Goal: Book appointment/travel/reservation

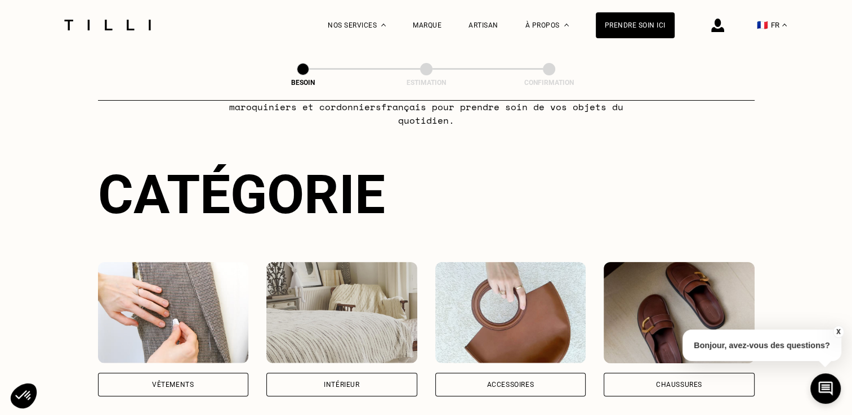
scroll to position [225, 0]
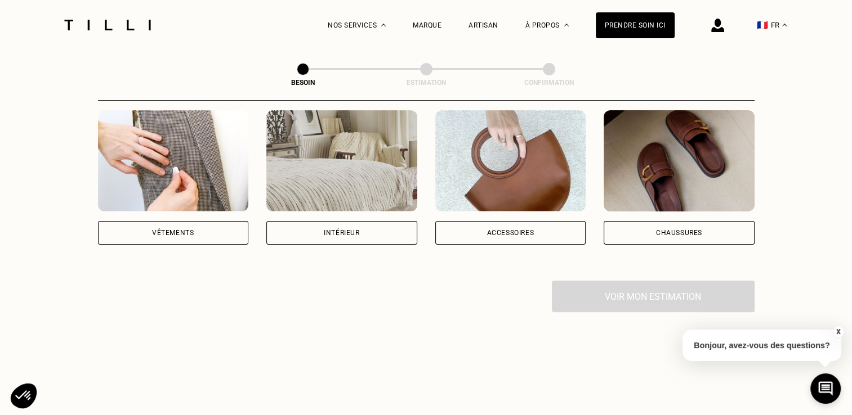
click at [289, 147] on img at bounding box center [341, 160] width 151 height 101
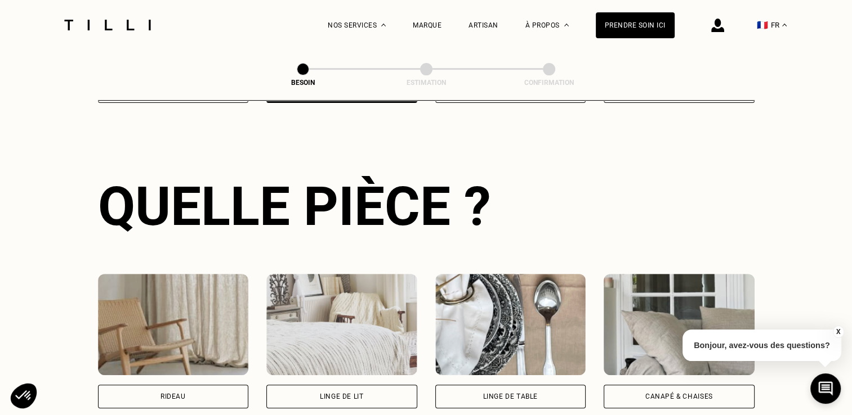
scroll to position [480, 0]
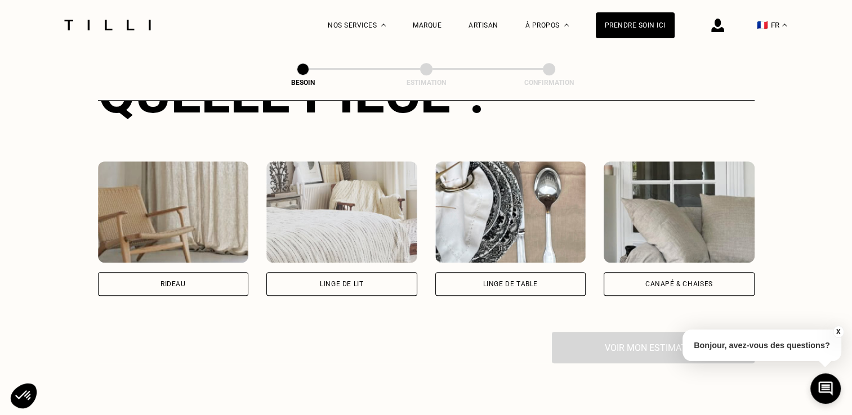
click at [189, 216] on img at bounding box center [173, 212] width 151 height 101
select select "FR"
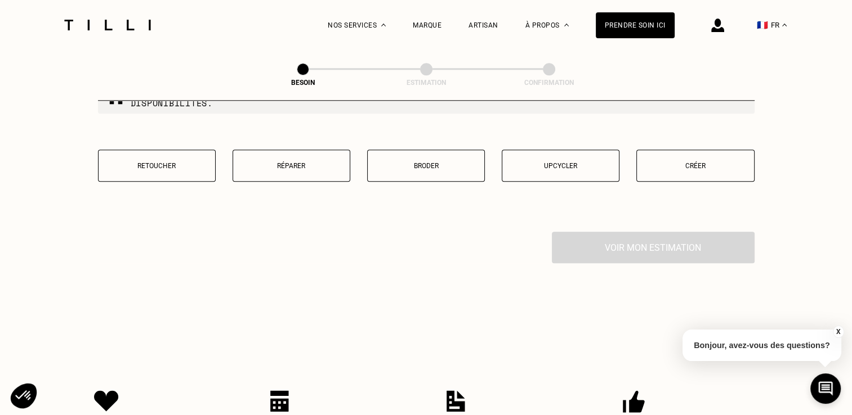
scroll to position [1173, 0]
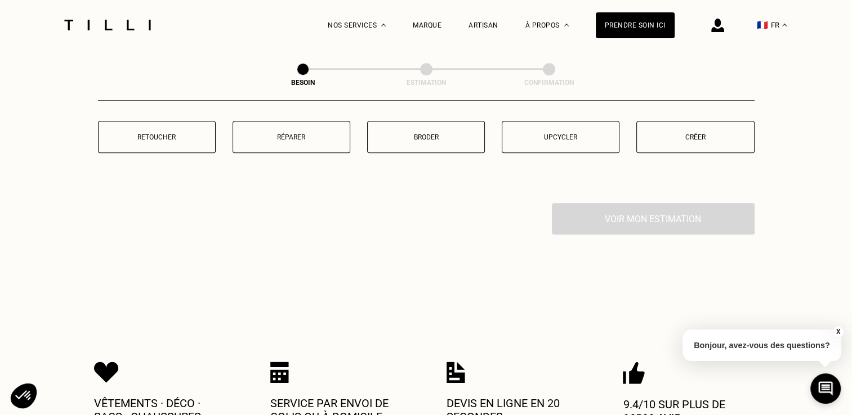
click at [162, 123] on button "Retoucher" at bounding box center [157, 137] width 118 height 32
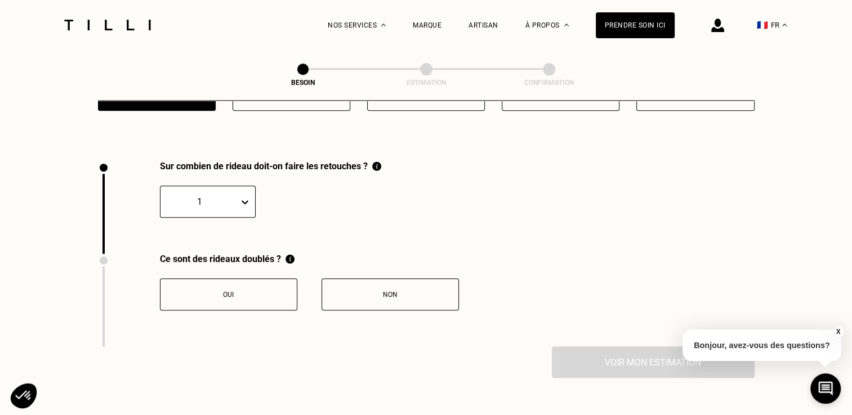
scroll to position [1243, 0]
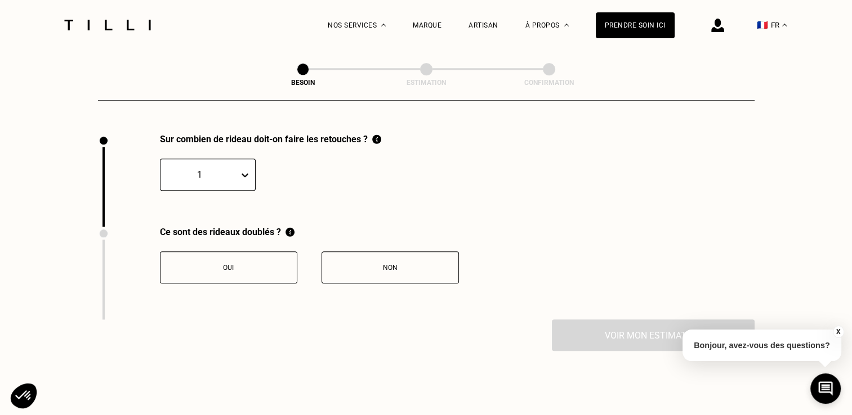
click at [247, 173] on icon at bounding box center [244, 175] width 7 height 4
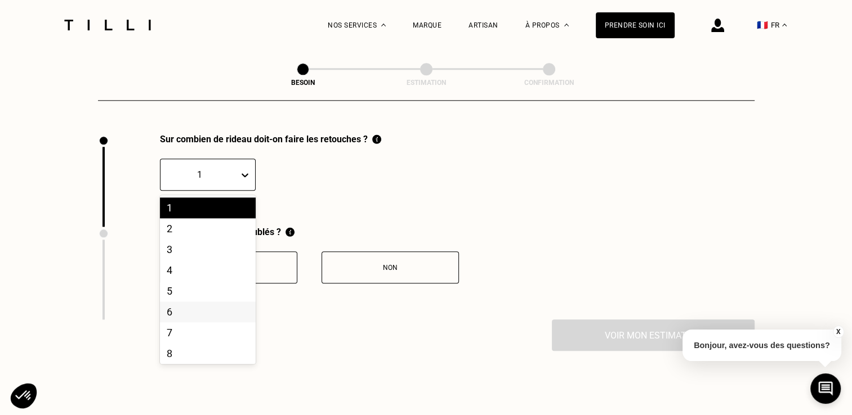
click at [185, 302] on div "6" at bounding box center [208, 312] width 96 height 21
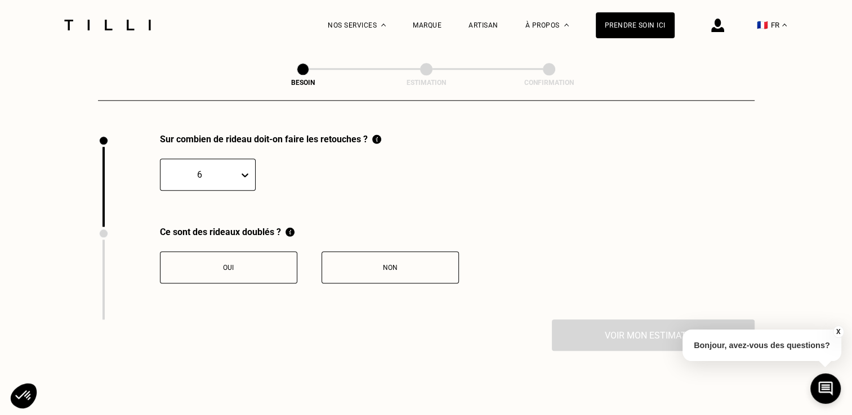
click at [370, 264] on div "Non" at bounding box center [390, 268] width 125 height 8
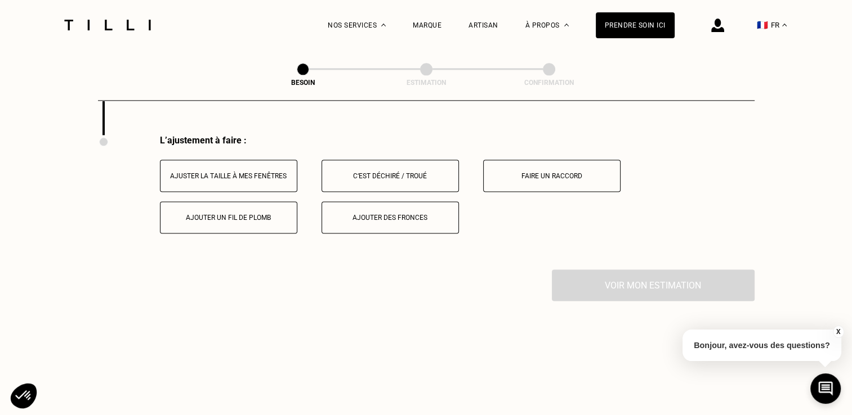
scroll to position [1429, 0]
click at [238, 171] on div "Ajuster la taille à mes fenêtres" at bounding box center [228, 175] width 125 height 8
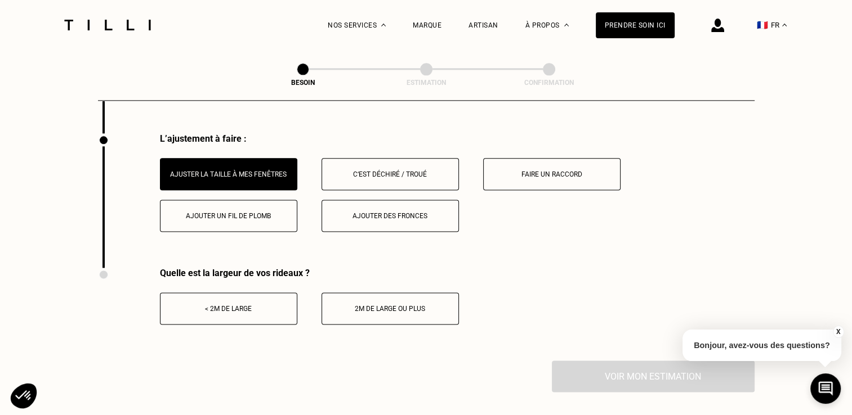
click at [245, 305] on div "< 2m de large" at bounding box center [228, 309] width 125 height 8
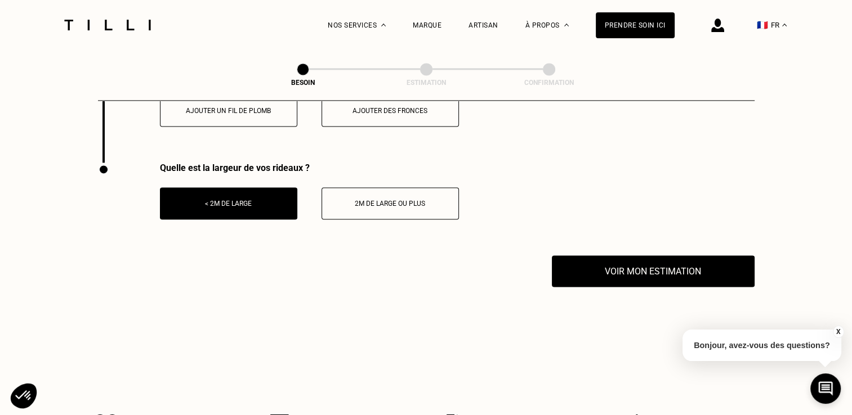
scroll to position [1542, 0]
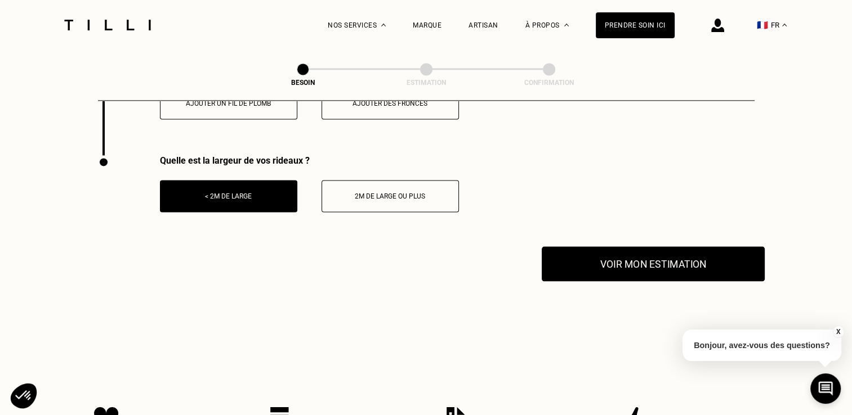
click at [666, 260] on button "Voir mon estimation" at bounding box center [652, 264] width 223 height 35
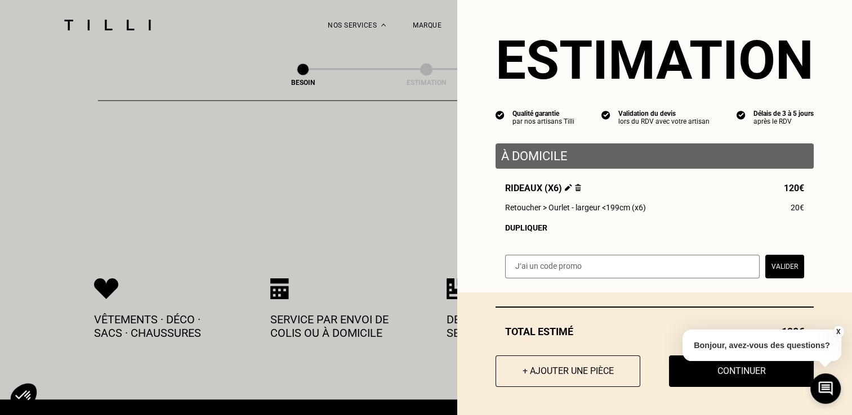
scroll to position [1710, 0]
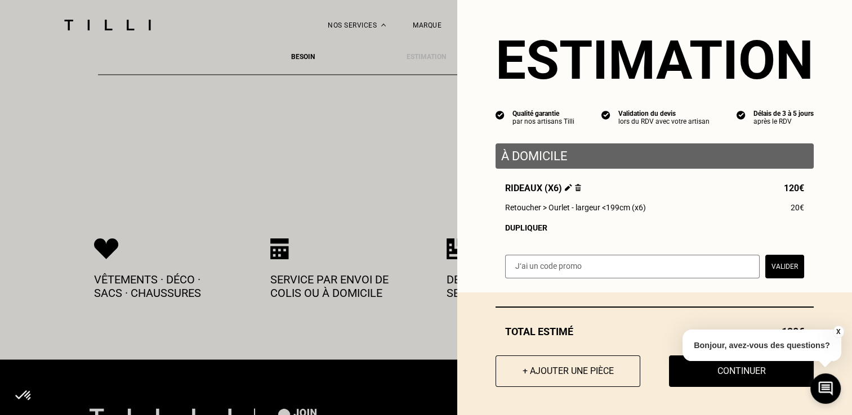
click at [836, 331] on button "X" at bounding box center [837, 332] width 11 height 12
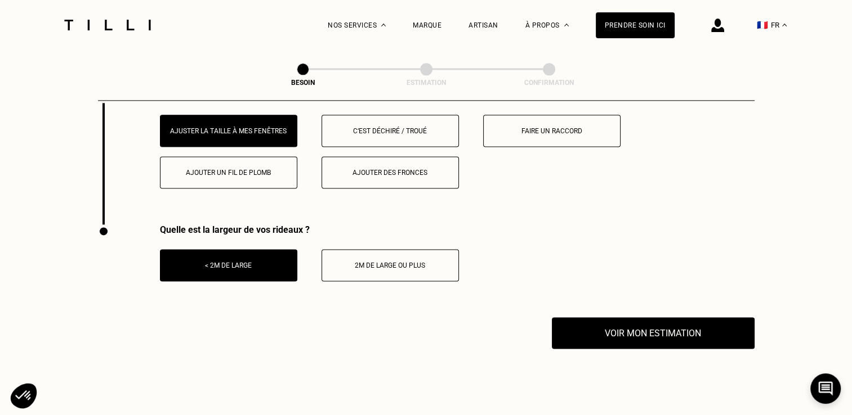
scroll to position [1654, 0]
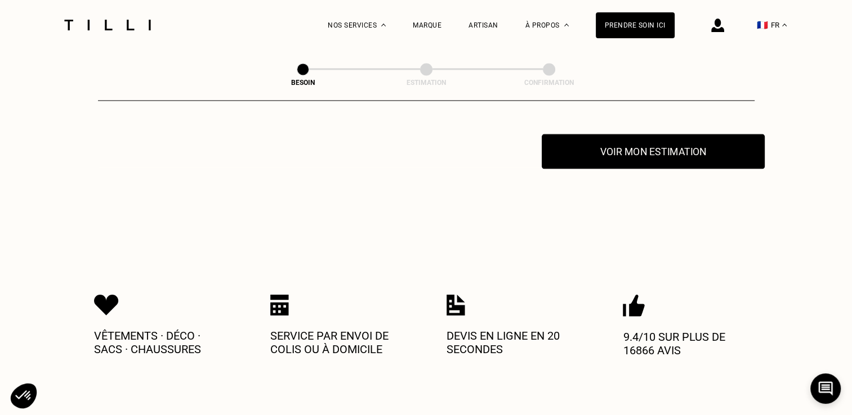
click at [632, 151] on button "Voir mon estimation" at bounding box center [652, 151] width 223 height 35
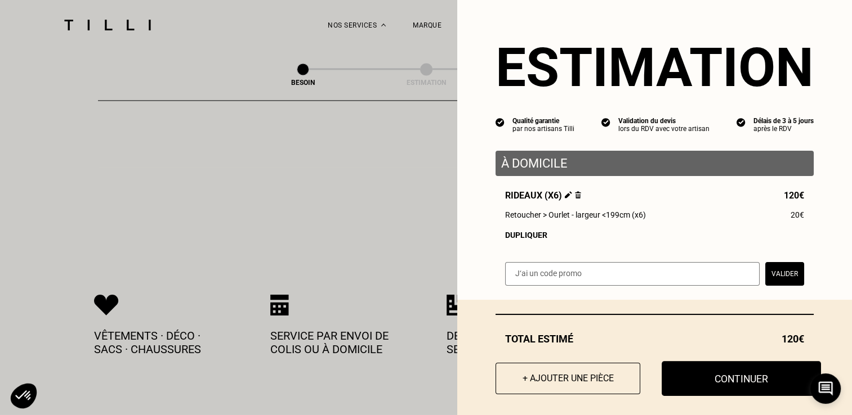
click at [751, 380] on button "Continuer" at bounding box center [740, 378] width 159 height 35
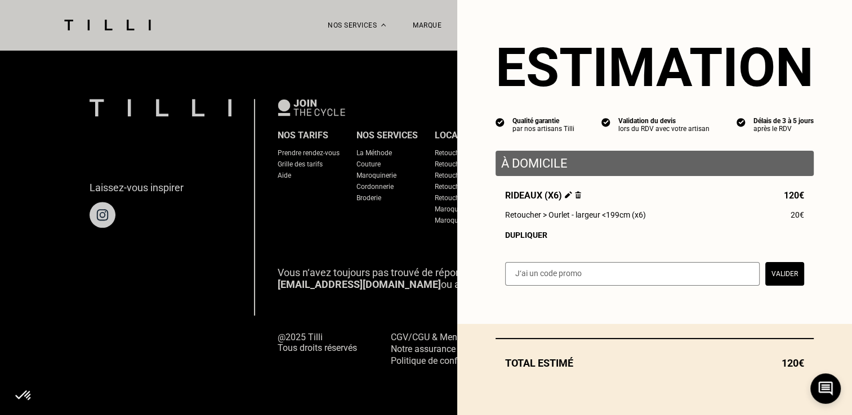
scroll to position [723, 0]
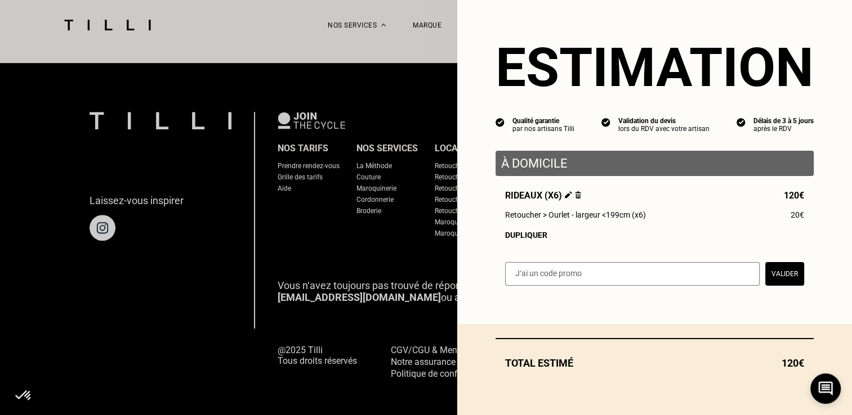
select select "FR"
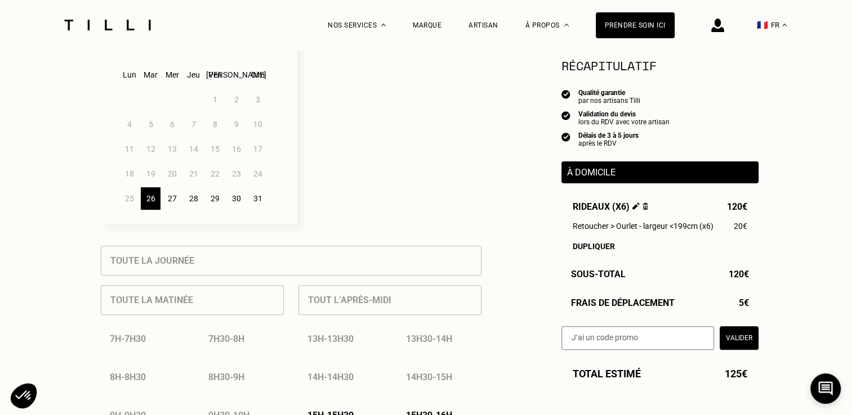
scroll to position [225, 0]
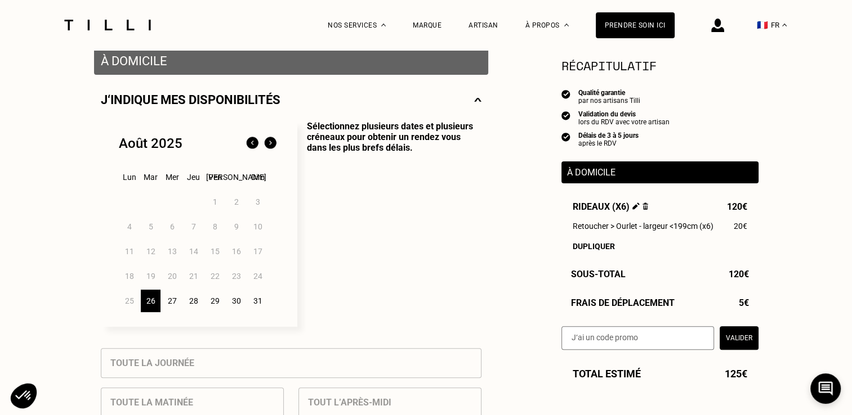
click at [213, 302] on div "29" at bounding box center [215, 301] width 20 height 23
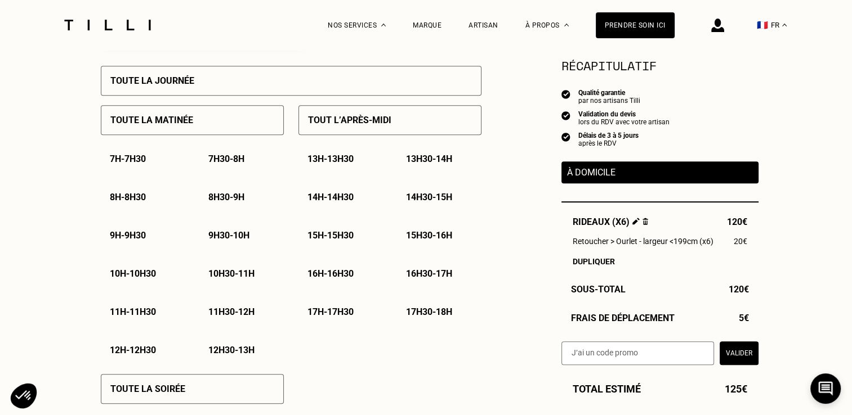
scroll to position [507, 0]
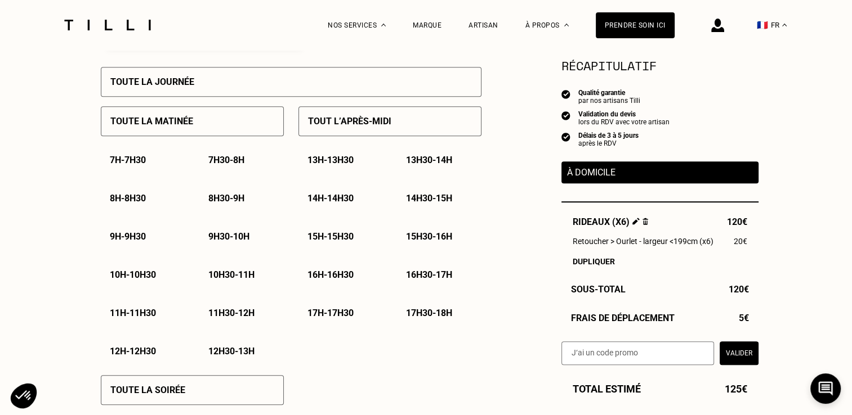
click at [362, 127] on p "Tout l’après-midi" at bounding box center [349, 121] width 83 height 11
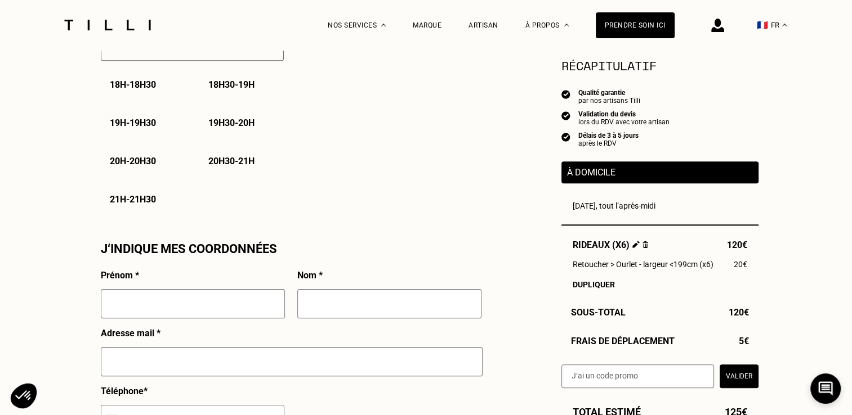
scroll to position [900, 0]
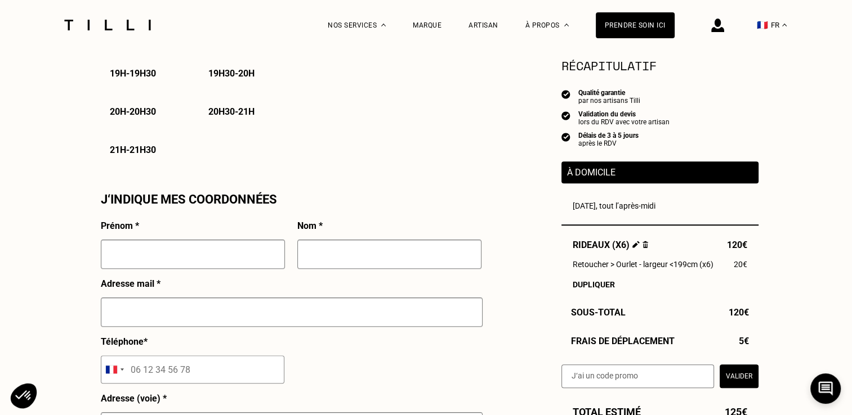
click at [186, 252] on input "text" at bounding box center [193, 254] width 184 height 29
type input "[PERSON_NAME]"
click at [382, 262] on input "text" at bounding box center [389, 254] width 184 height 29
type input "cornet"
click at [195, 323] on input "text" at bounding box center [292, 312] width 382 height 29
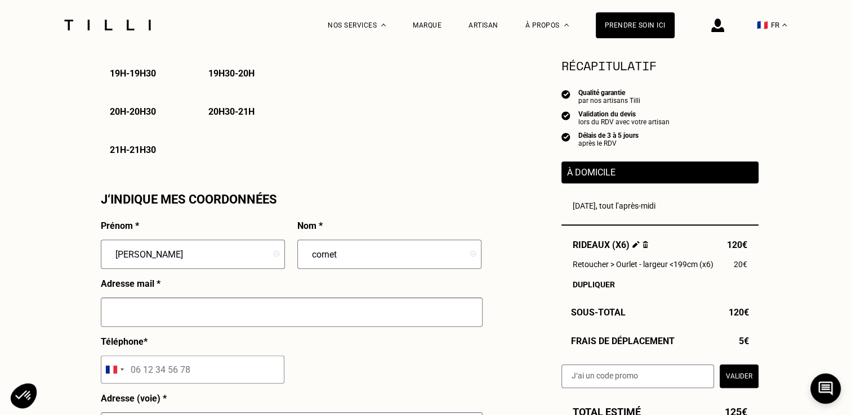
type input "[EMAIL_ADDRESS][DOMAIN_NAME]"
type input "[STREET_ADDRESS]"
type input "[GEOGRAPHIC_DATA]"
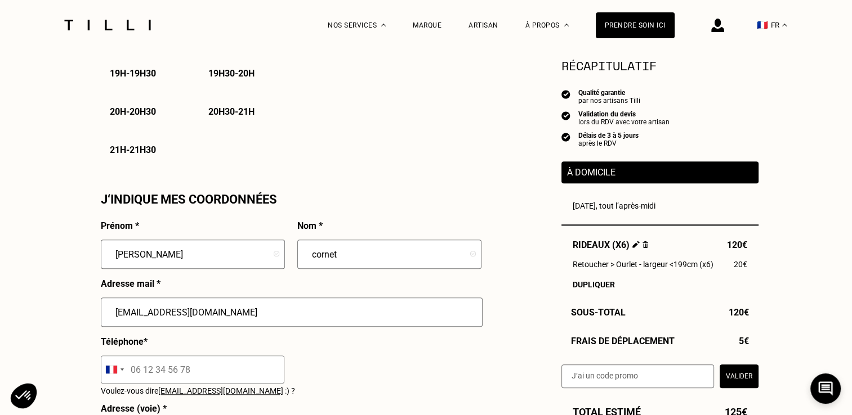
scroll to position [1013, 0]
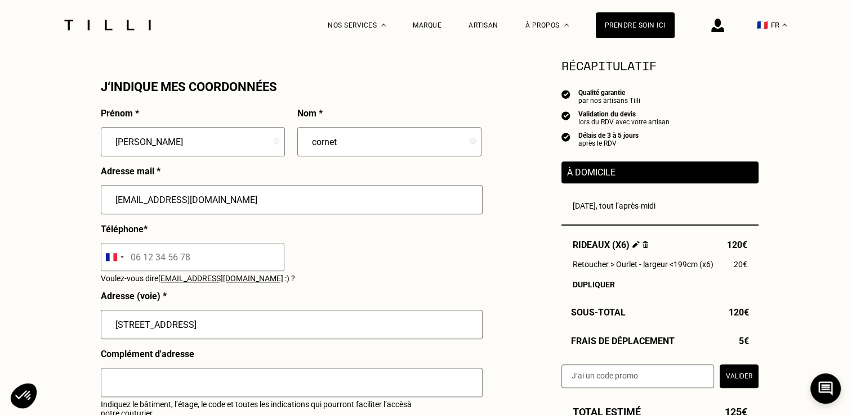
click at [201, 268] on input "tel" at bounding box center [192, 257] width 183 height 28
type input "06 18 90 72 54"
click at [209, 334] on input "[STREET_ADDRESS]" at bounding box center [292, 324] width 382 height 29
drag, startPoint x: 210, startPoint y: 330, endPoint x: 8, endPoint y: 310, distance: 203.6
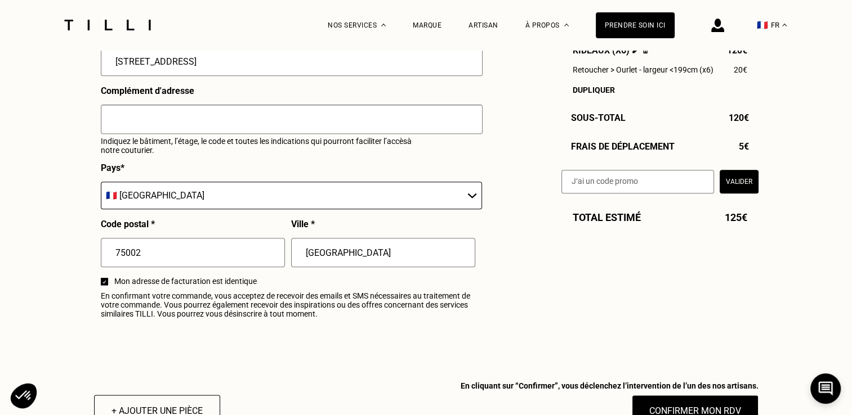
scroll to position [1294, 0]
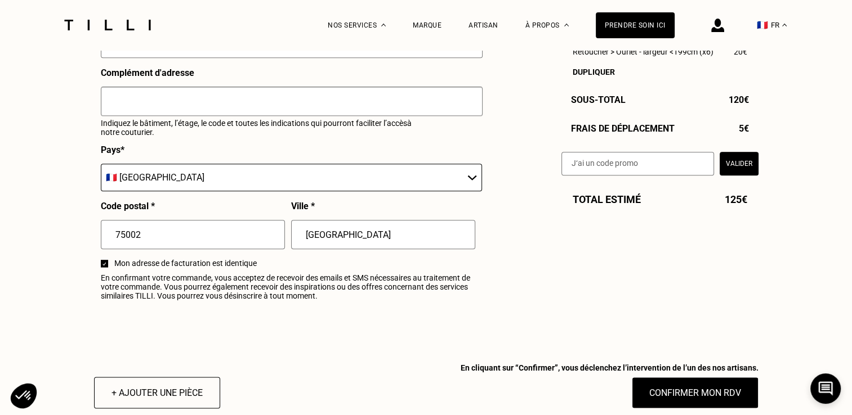
type input "[STREET_ADDRESS]"
drag, startPoint x: 340, startPoint y: 239, endPoint x: 287, endPoint y: 239, distance: 53.5
click at [287, 239] on div "Prénom * [PERSON_NAME] * cornet Adresse mail * [EMAIL_ADDRESS][DOMAIN_NAME] Tél…" at bounding box center [291, 67] width 380 height 480
type input "[GEOGRAPHIC_DATA]"
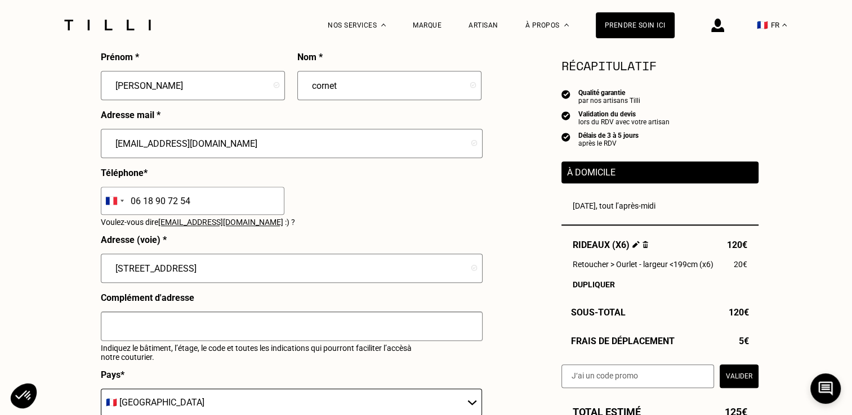
scroll to position [1238, 0]
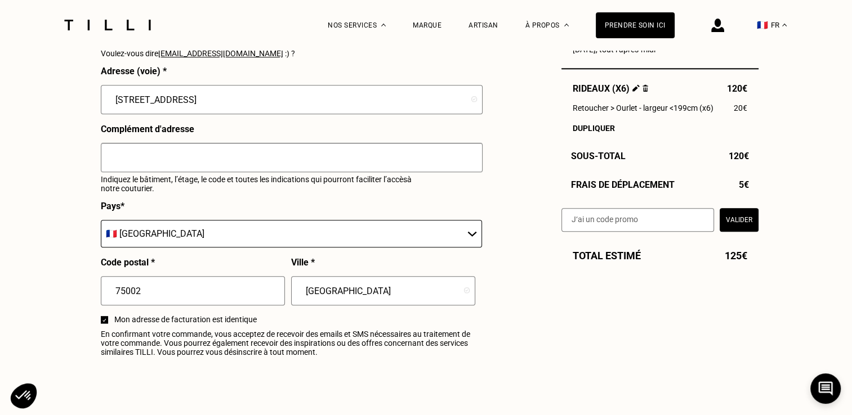
click at [138, 159] on input "text" at bounding box center [292, 157] width 382 height 29
type input "S"
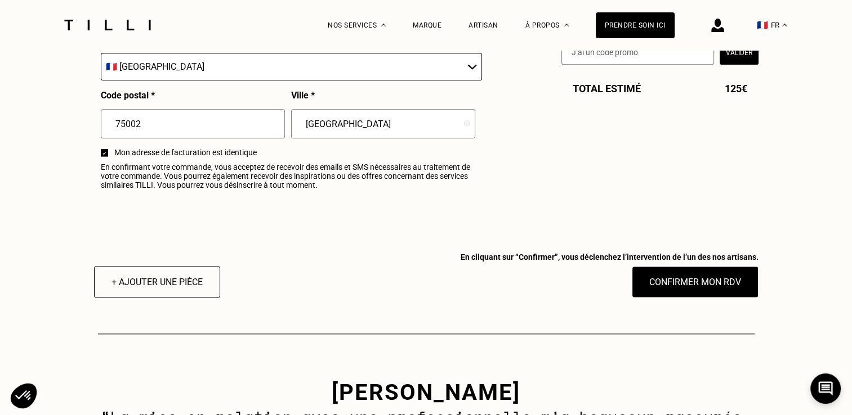
scroll to position [1407, 0]
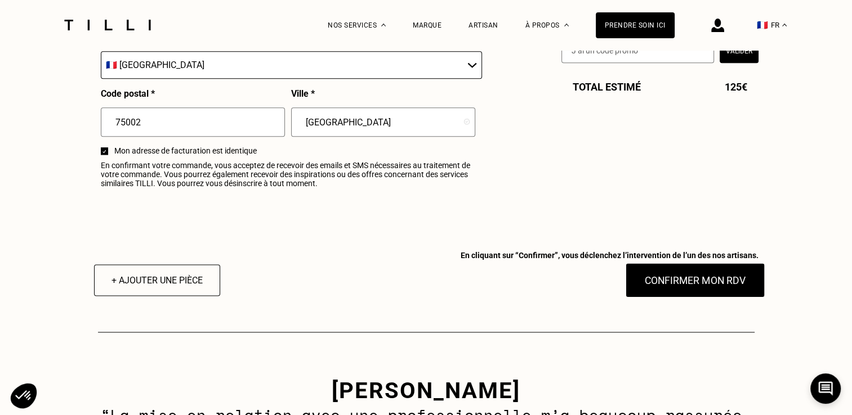
type input "Interphone au nom de [PERSON_NAME]/ Messa, 2eme etage"
click at [692, 293] on button "Confirmer mon RDV" at bounding box center [695, 280] width 140 height 35
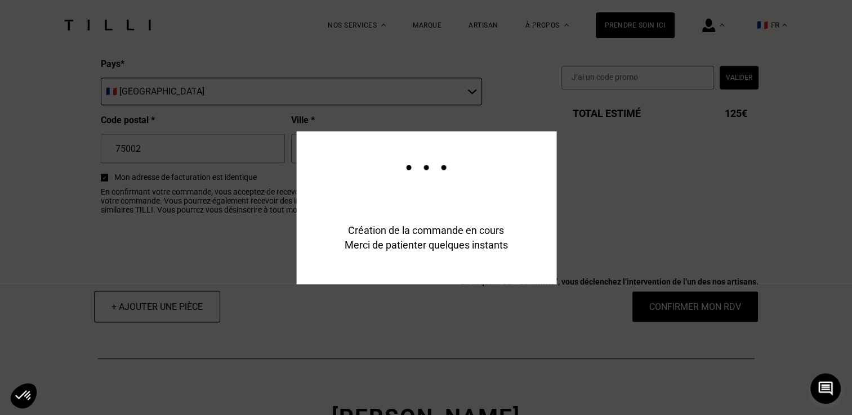
scroll to position [1434, 0]
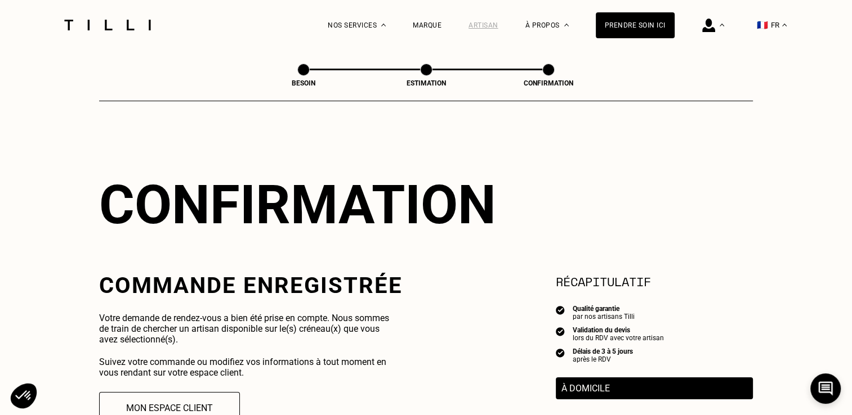
click at [493, 26] on div "Artisan" at bounding box center [483, 25] width 30 height 8
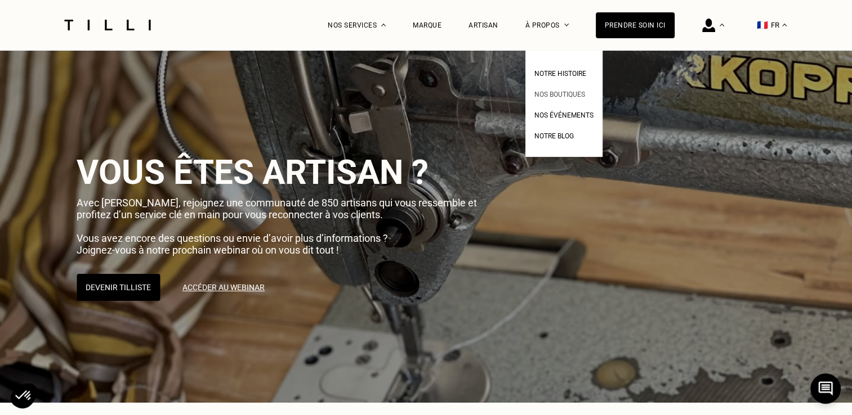
click at [551, 92] on span "Nos boutiques" at bounding box center [559, 95] width 51 height 8
